Goal: Information Seeking & Learning: Learn about a topic

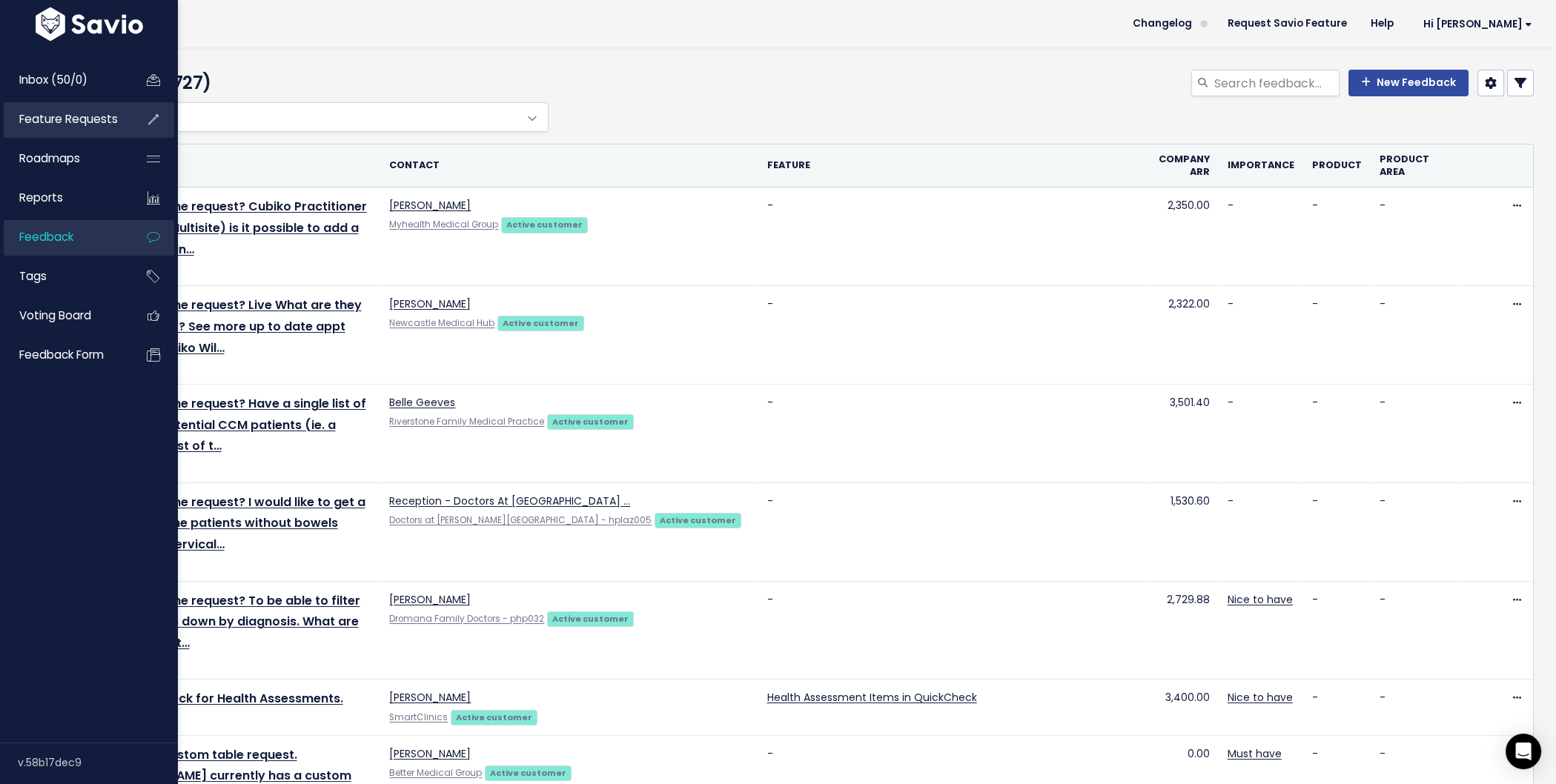
click at [54, 123] on span "Feature Requests" at bounding box center [68, 119] width 99 height 16
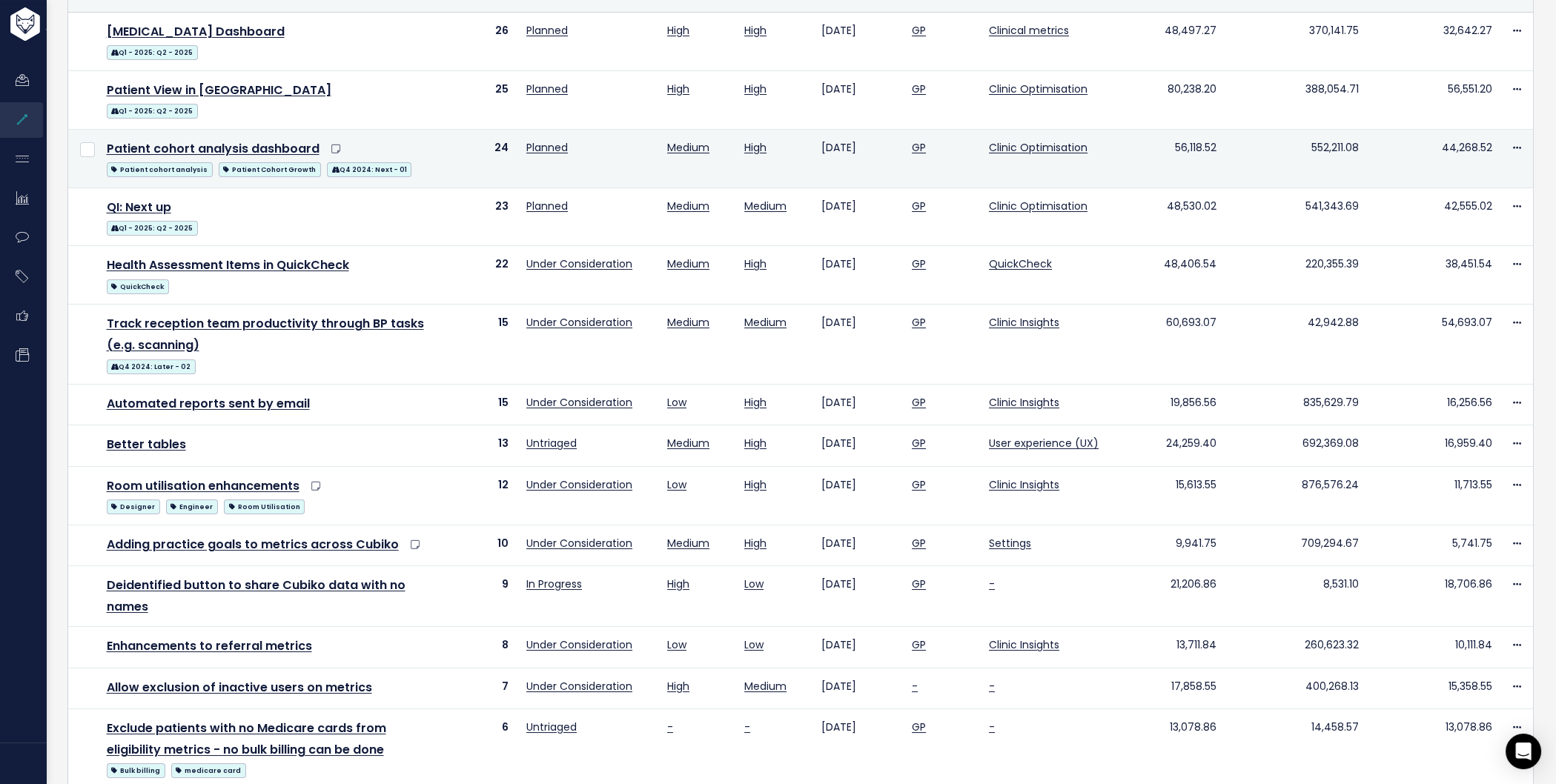
scroll to position [205, 0]
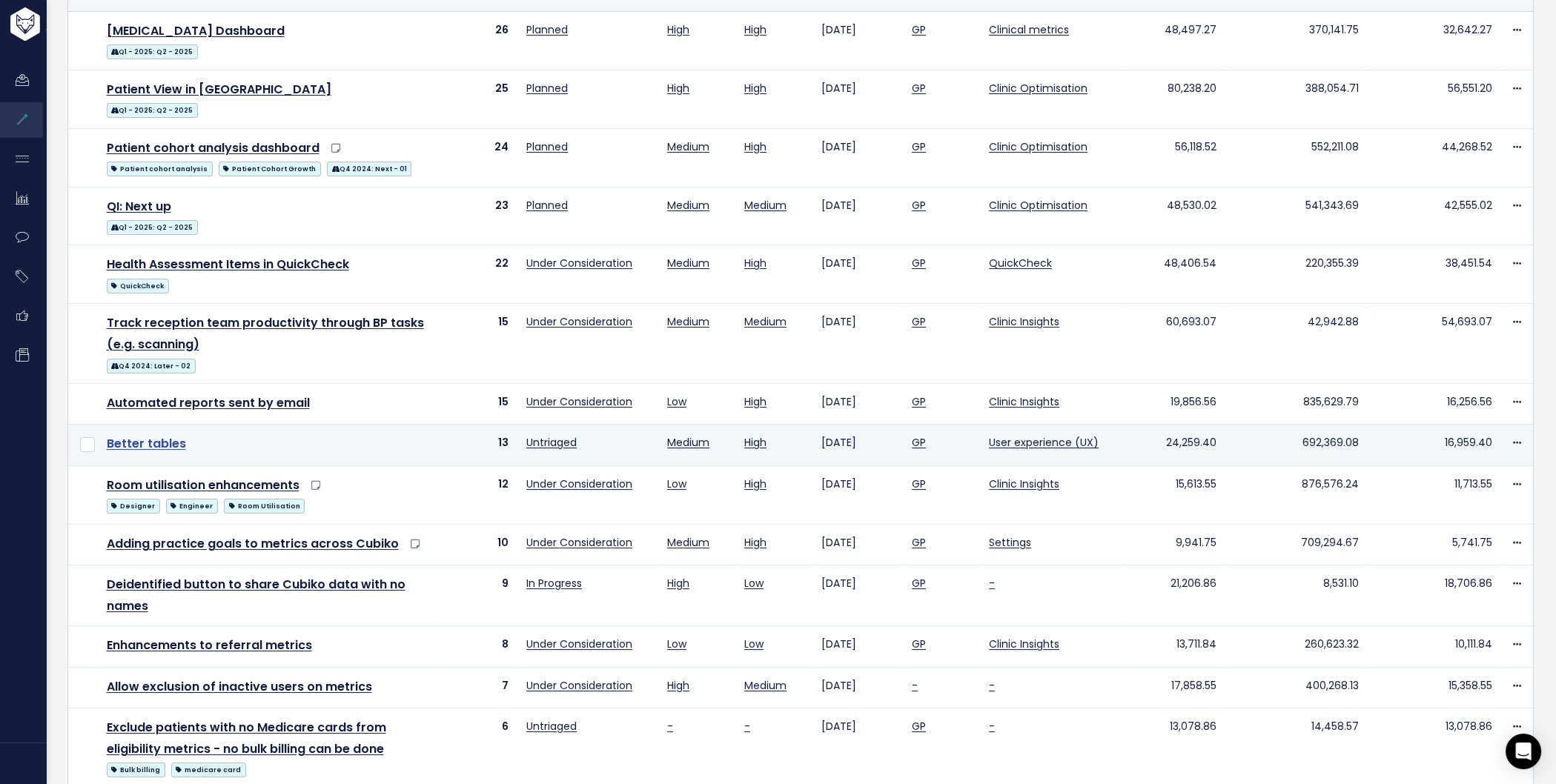
click at [161, 448] on link "Better tables" at bounding box center [146, 443] width 79 height 17
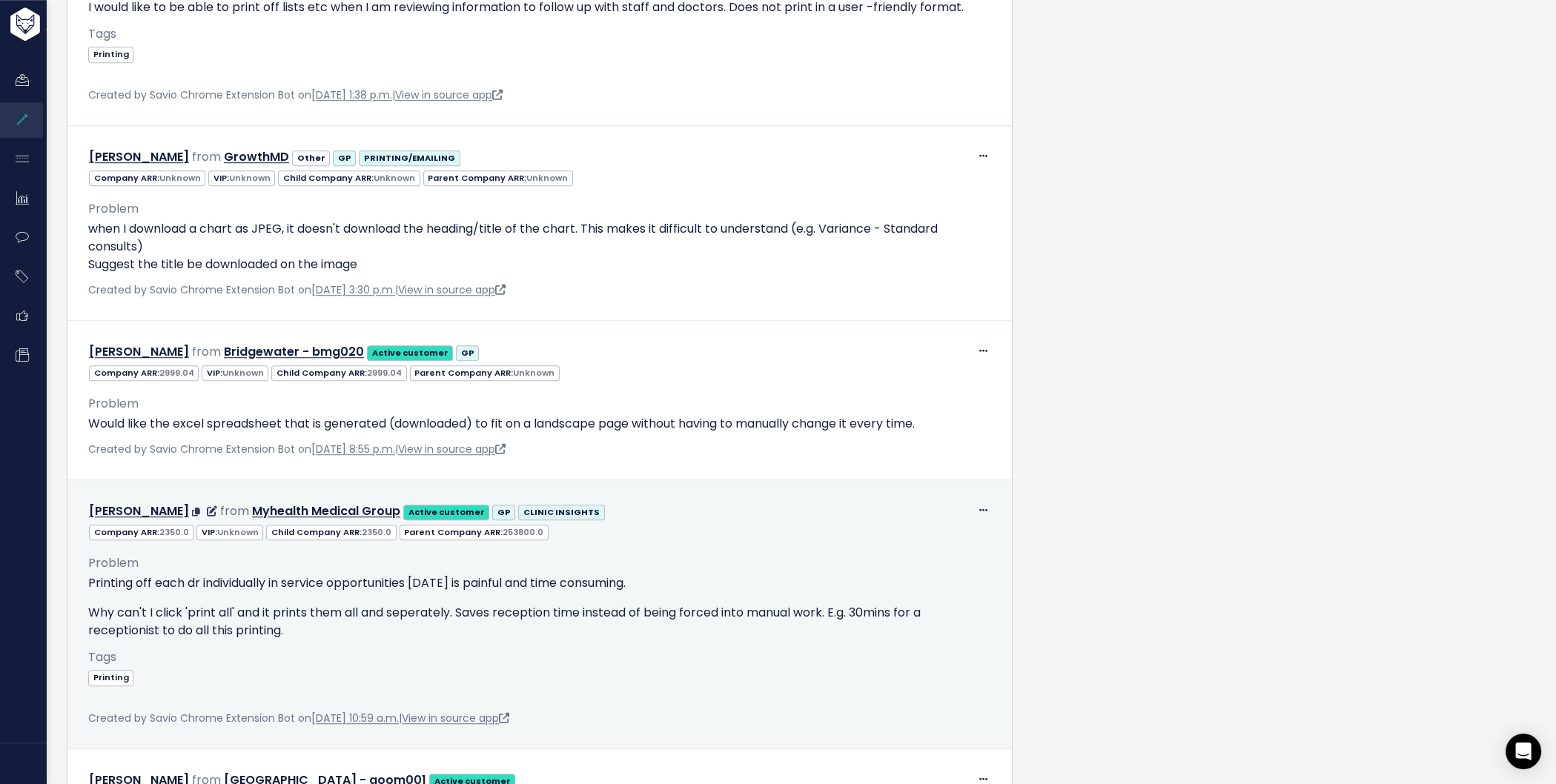
scroll to position [3049, 0]
